Goal: Information Seeking & Learning: Understand process/instructions

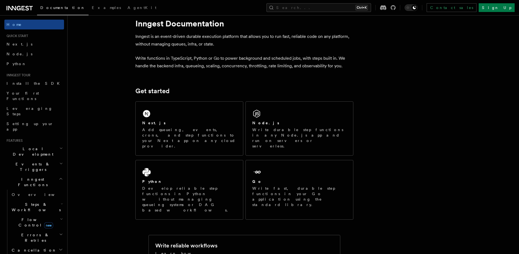
scroll to position [11, 0]
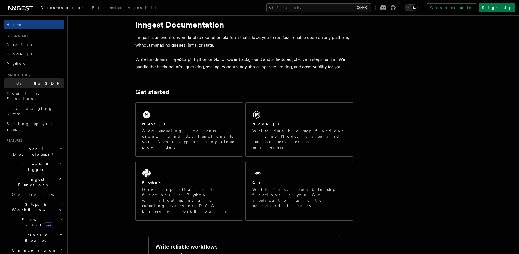
click at [22, 79] on link "Install the SDK" at bounding box center [34, 83] width 60 height 10
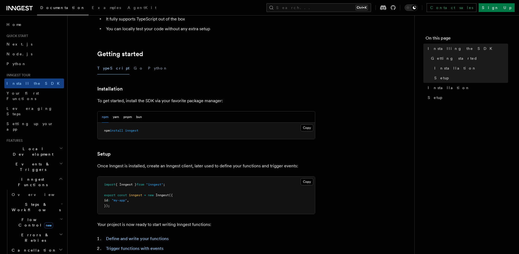
scroll to position [83, 0]
click at [26, 95] on span "Your first Functions" at bounding box center [23, 96] width 32 height 10
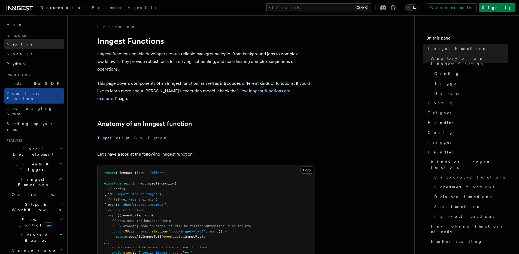
click at [14, 46] on span "Next.js" at bounding box center [20, 44] width 26 height 4
